Goal: Find specific page/section: Find specific page/section

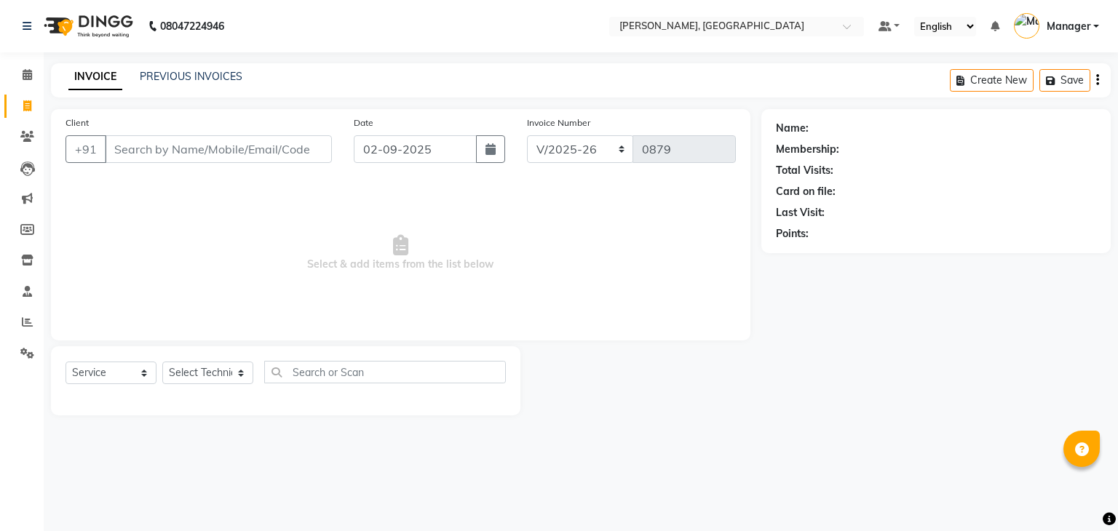
select select "4495"
select select "service"
click at [215, 71] on link "PREVIOUS INVOICES" at bounding box center [191, 76] width 103 height 13
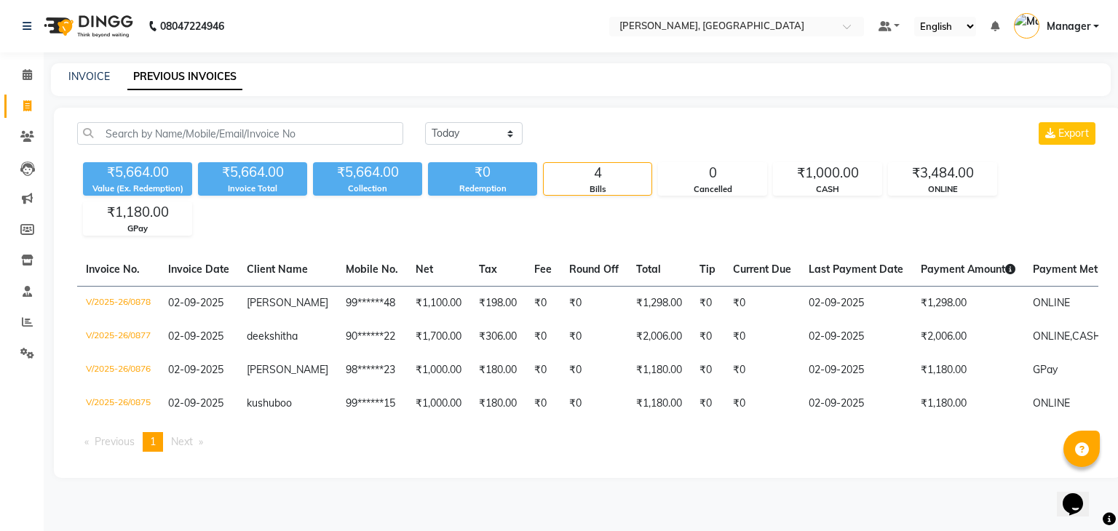
click at [97, 84] on div "INVOICE" at bounding box center [88, 76] width 41 height 15
click at [25, 71] on icon at bounding box center [27, 74] width 9 height 11
